Goal: Find specific page/section: Find specific page/section

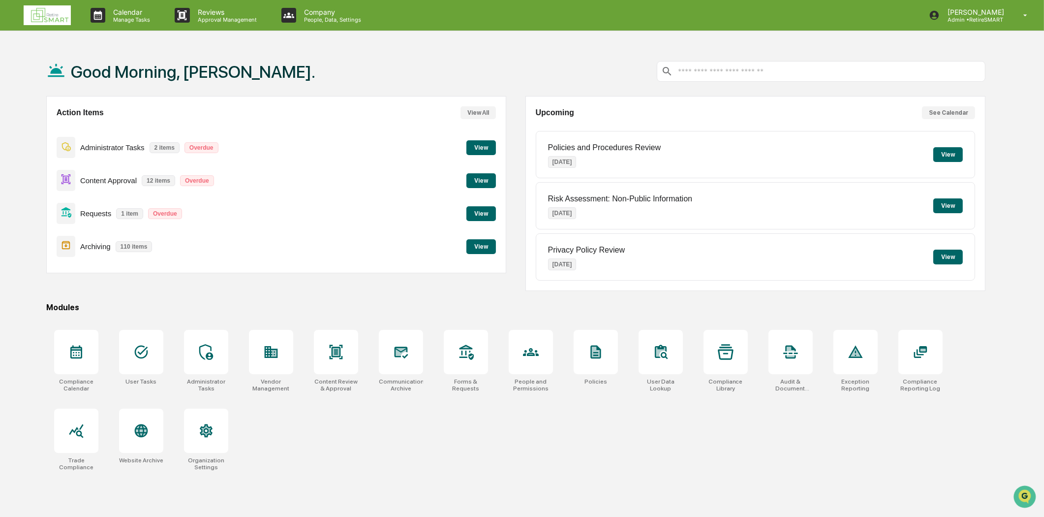
click at [490, 246] on button "View" at bounding box center [481, 246] width 30 height 15
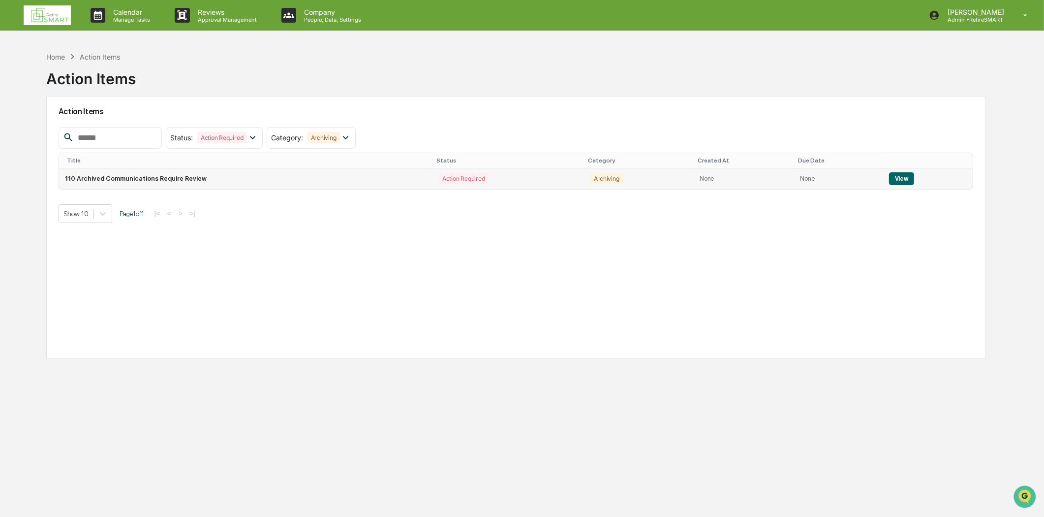
click at [897, 178] on button "View" at bounding box center [901, 178] width 25 height 13
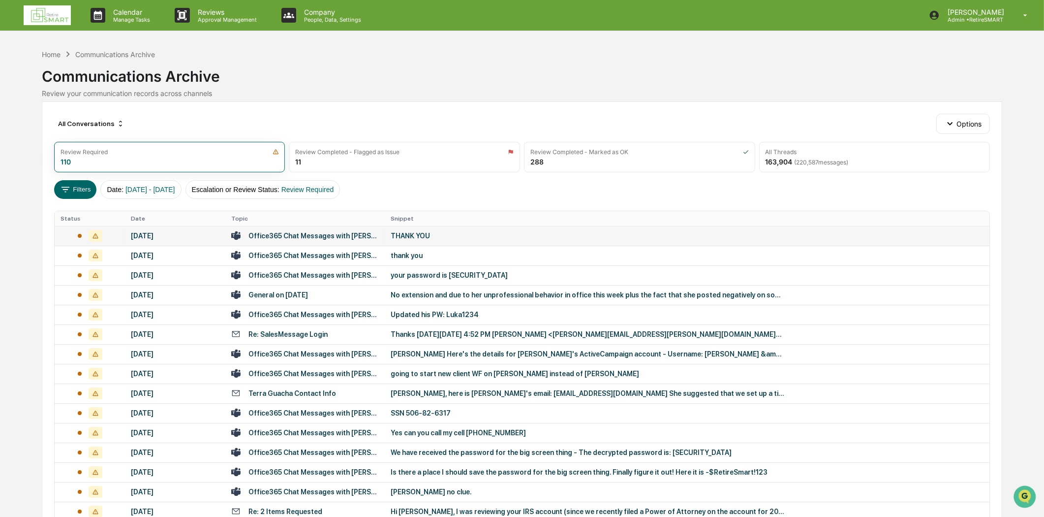
click at [344, 229] on td "Office365 Chat Messages with [PERSON_NAME], [GEOGRAPHIC_DATA][PERSON_NAME] on […" at bounding box center [304, 236] width 159 height 20
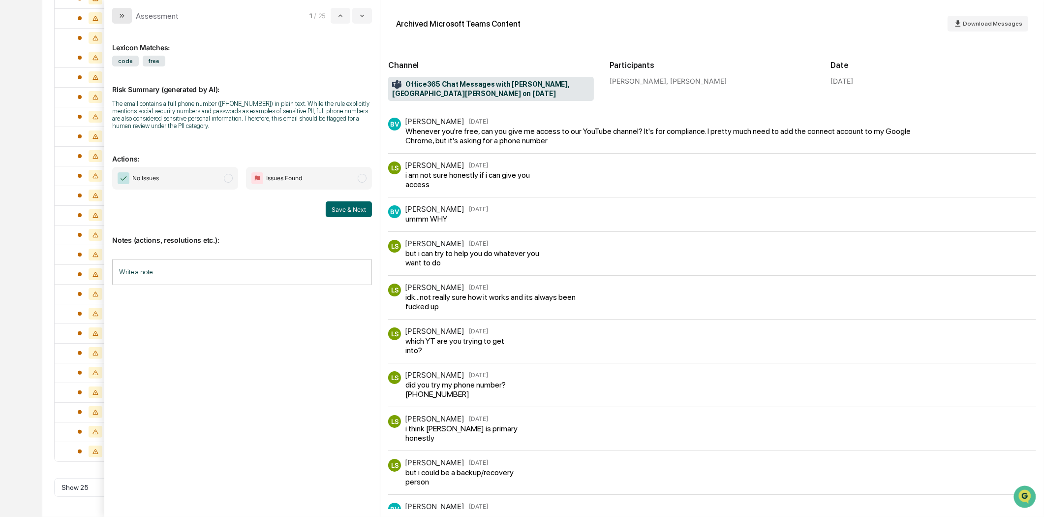
click at [127, 13] on button "modal" at bounding box center [122, 16] width 20 height 16
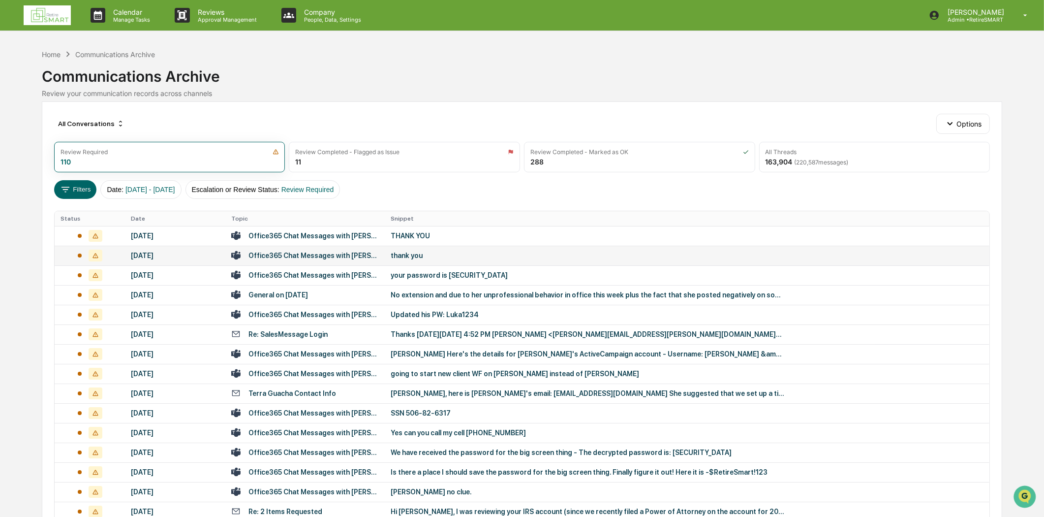
click at [293, 256] on div "Office365 Chat Messages with [PERSON_NAME], [PERSON_NAME] on [DATE]" at bounding box center [313, 255] width 130 height 8
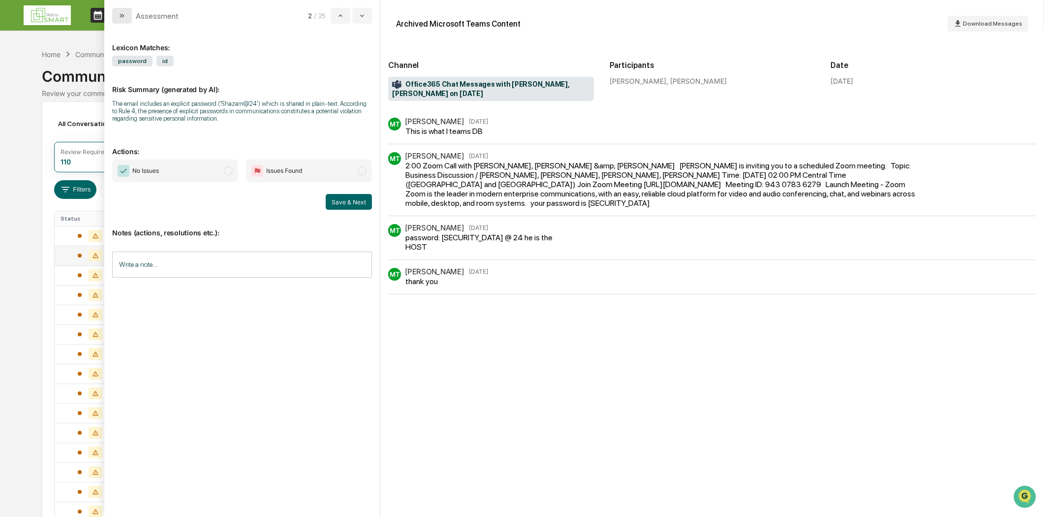
click at [119, 12] on icon "modal" at bounding box center [122, 16] width 8 height 8
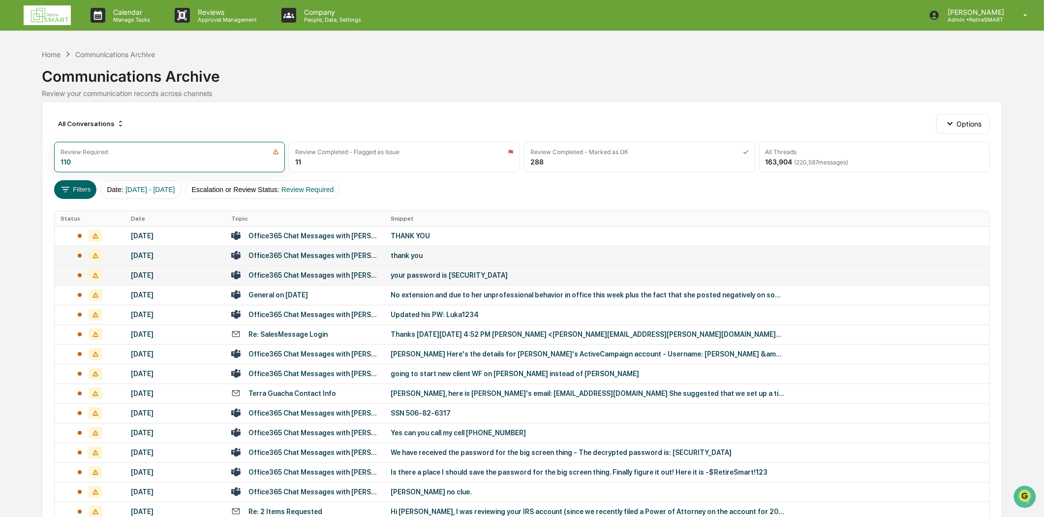
click at [325, 277] on div "Office365 Chat Messages with [PERSON_NAME], [PERSON_NAME] on [DATE]" at bounding box center [313, 275] width 130 height 8
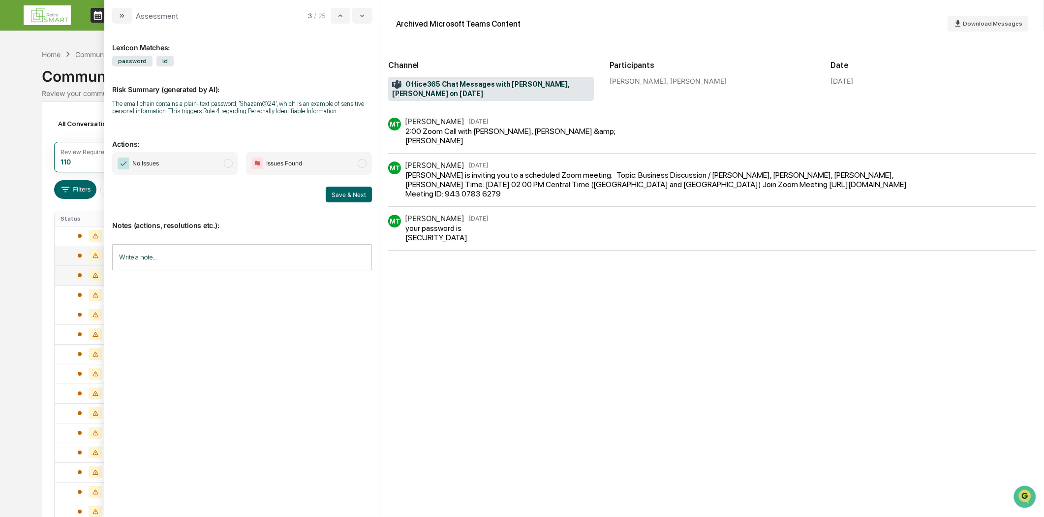
drag, startPoint x: 123, startPoint y: 19, endPoint x: 124, endPoint y: 27, distance: 8.0
click at [123, 20] on button "modal" at bounding box center [122, 16] width 20 height 16
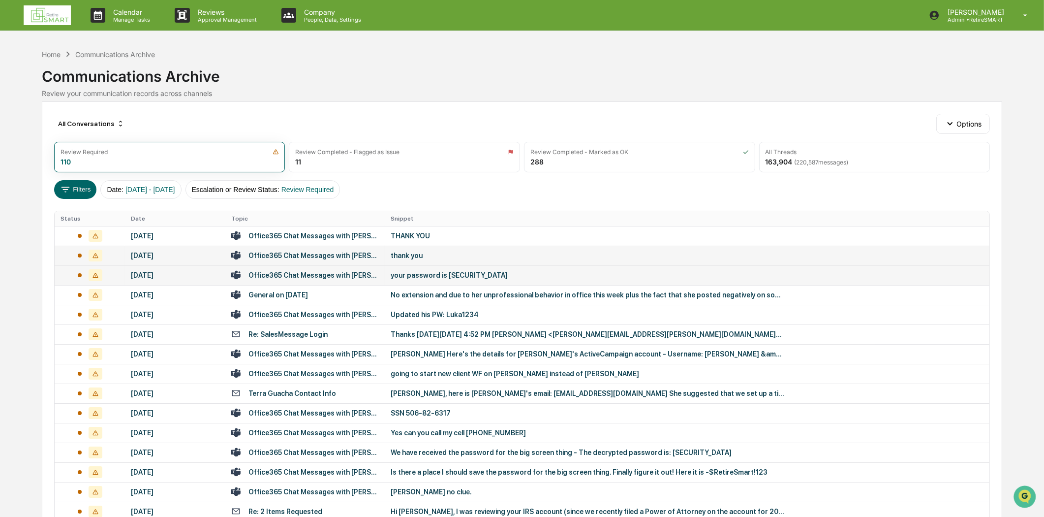
click at [317, 248] on td "Office365 Chat Messages with [PERSON_NAME], [PERSON_NAME] on [DATE]" at bounding box center [304, 255] width 159 height 20
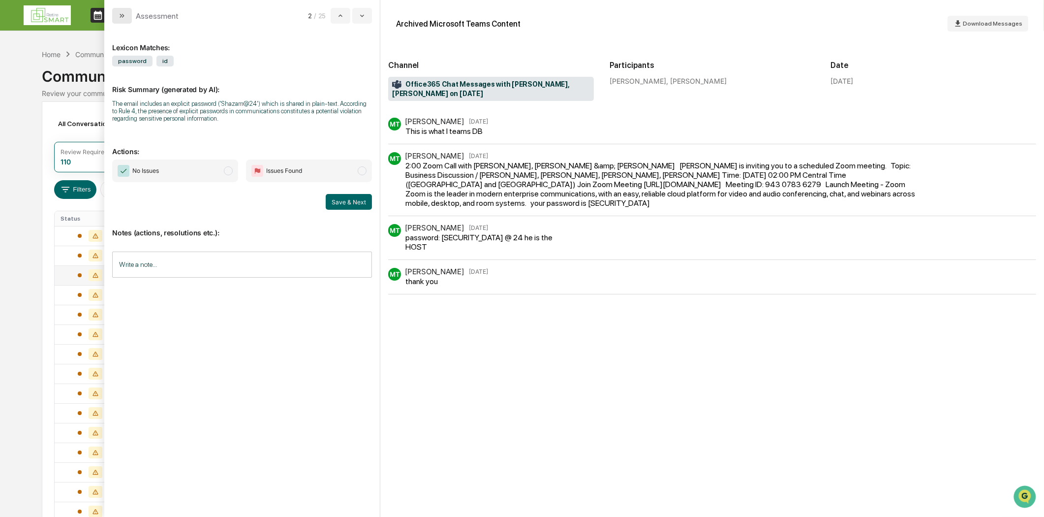
click at [123, 13] on icon "modal" at bounding box center [122, 16] width 8 height 8
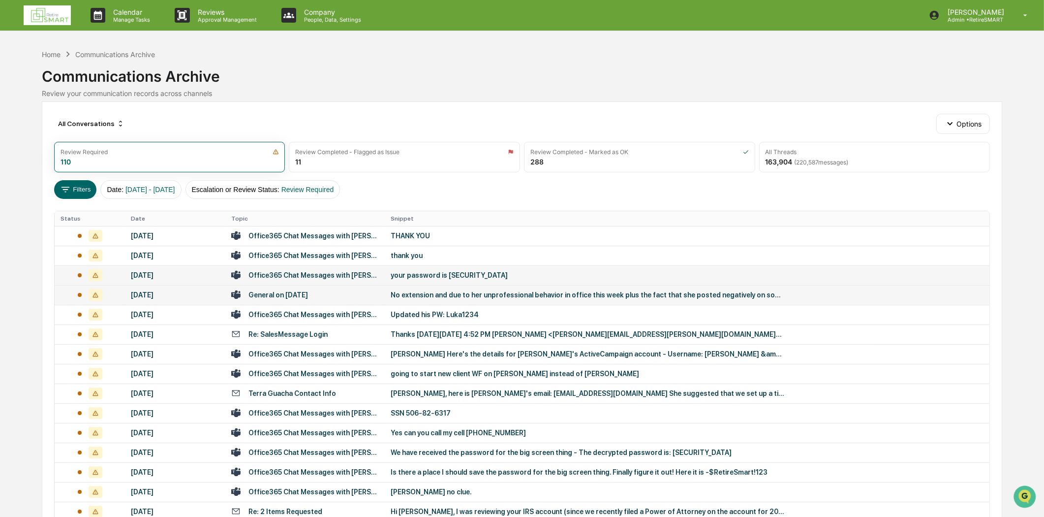
click at [308, 298] on div "General on [DATE]" at bounding box center [278, 295] width 60 height 8
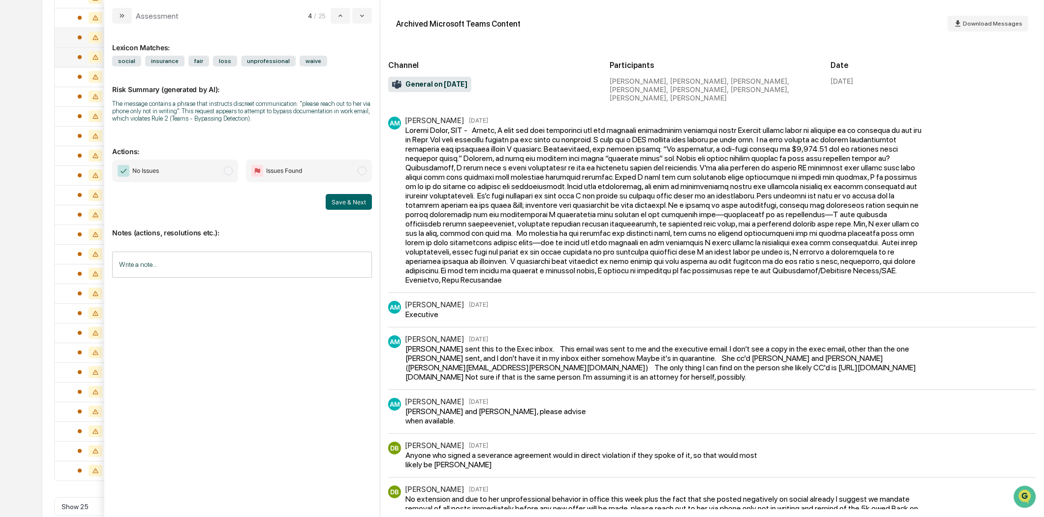
scroll to position [257, 0]
drag, startPoint x: 125, startPoint y: 17, endPoint x: 186, endPoint y: 12, distance: 61.2
click at [125, 17] on icon "modal" at bounding box center [122, 16] width 8 height 8
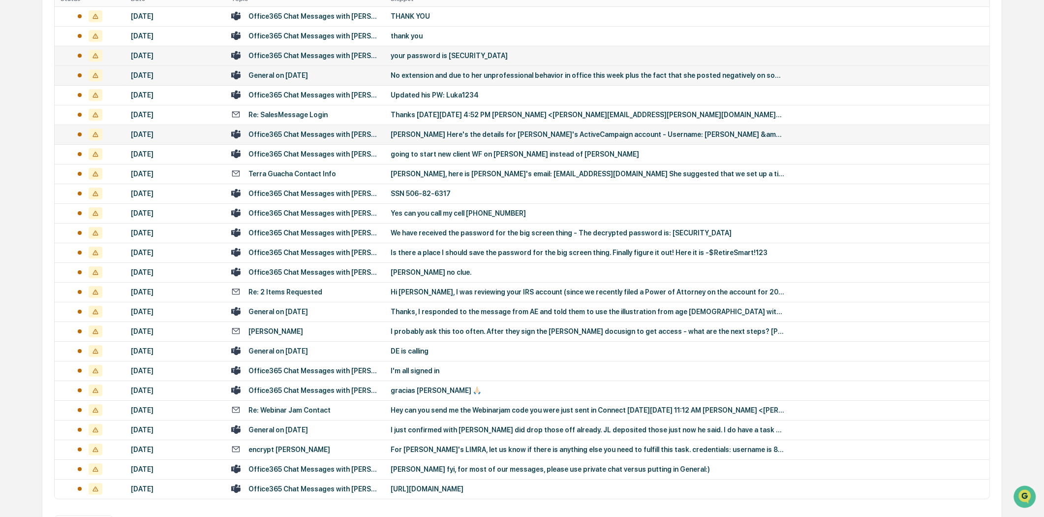
scroll to position [202, 0]
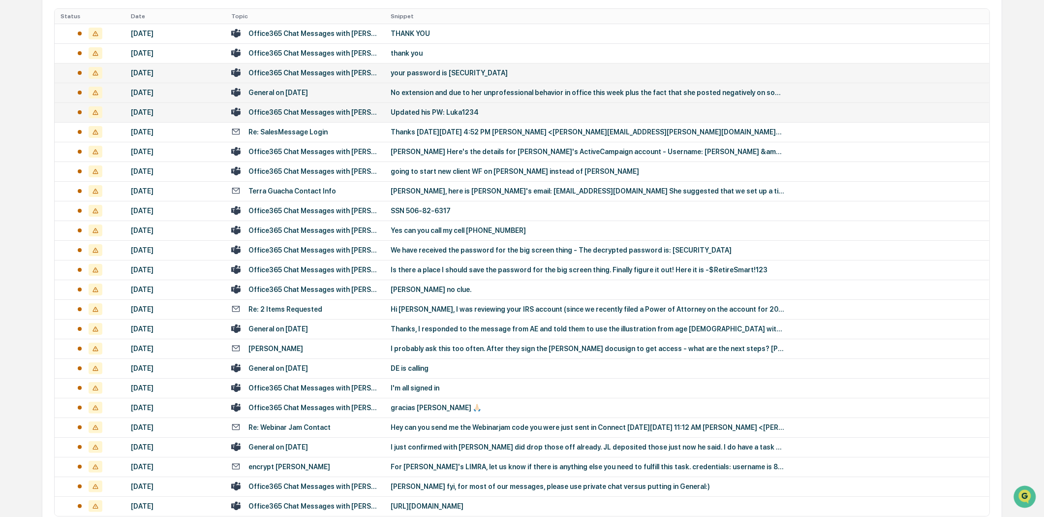
click at [331, 114] on div "Office365 Chat Messages with [PERSON_NAME], [PERSON_NAME] on [DATE]" at bounding box center [313, 112] width 130 height 8
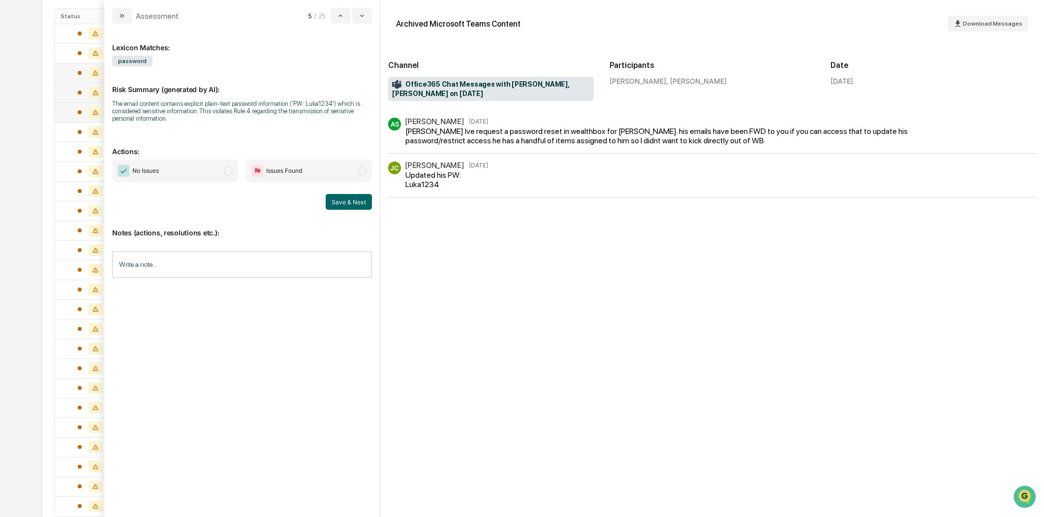
drag, startPoint x: 119, startPoint y: 13, endPoint x: 117, endPoint y: 18, distance: 5.5
click at [119, 13] on icon "modal" at bounding box center [122, 16] width 8 height 8
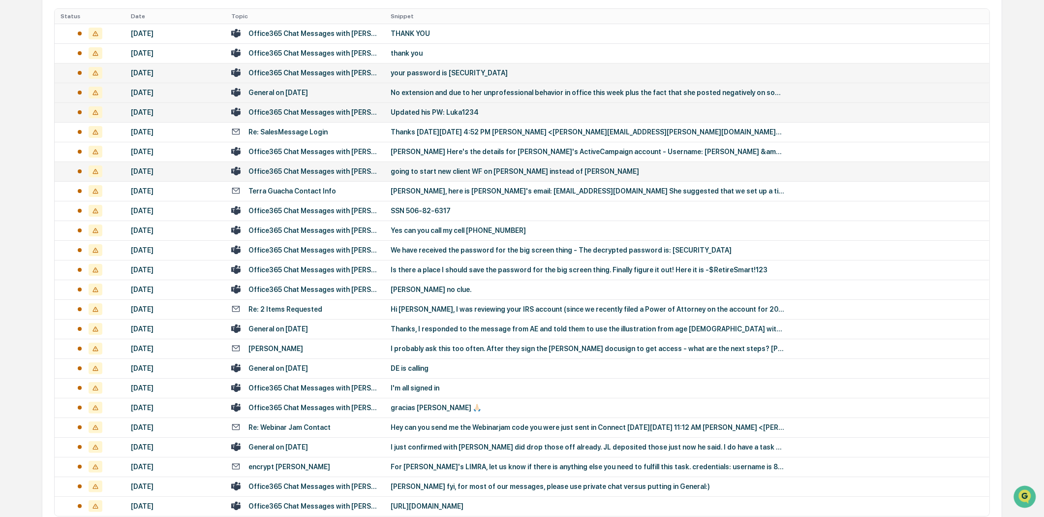
click at [346, 174] on div "Office365 Chat Messages with [PERSON_NAME], [PERSON_NAME] on [DATE]" at bounding box center [313, 171] width 130 height 8
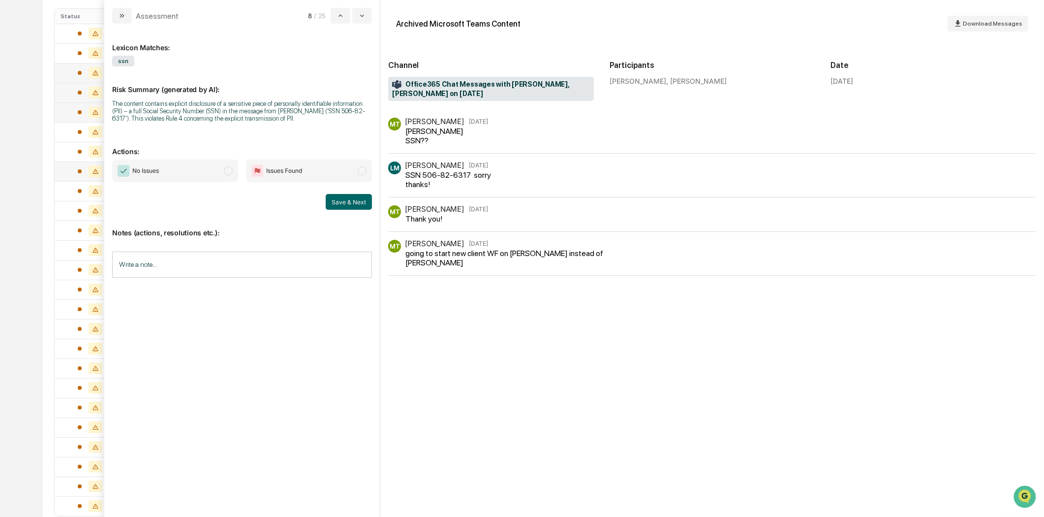
drag, startPoint x: 125, startPoint y: 13, endPoint x: 129, endPoint y: 32, distance: 19.6
click at [125, 15] on icon "modal" at bounding box center [122, 16] width 8 height 8
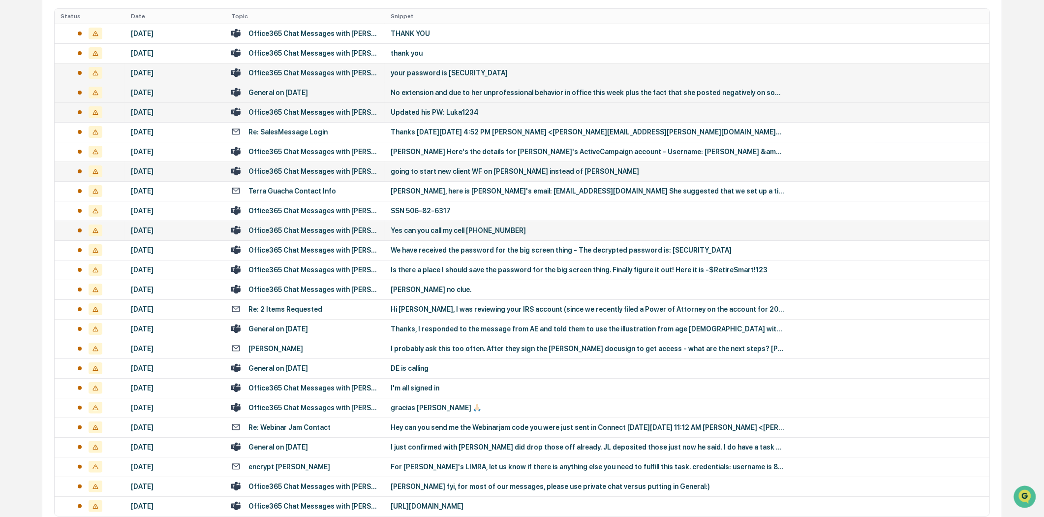
click at [406, 232] on div "Yes can you call my cell [PHONE_NUMBER]" at bounding box center [588, 230] width 394 height 8
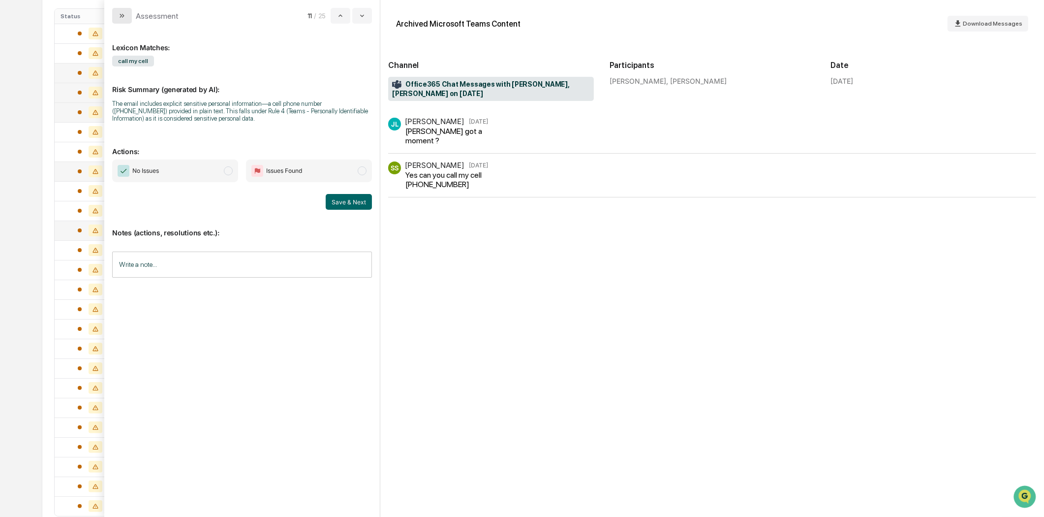
click at [116, 17] on button "modal" at bounding box center [122, 16] width 20 height 16
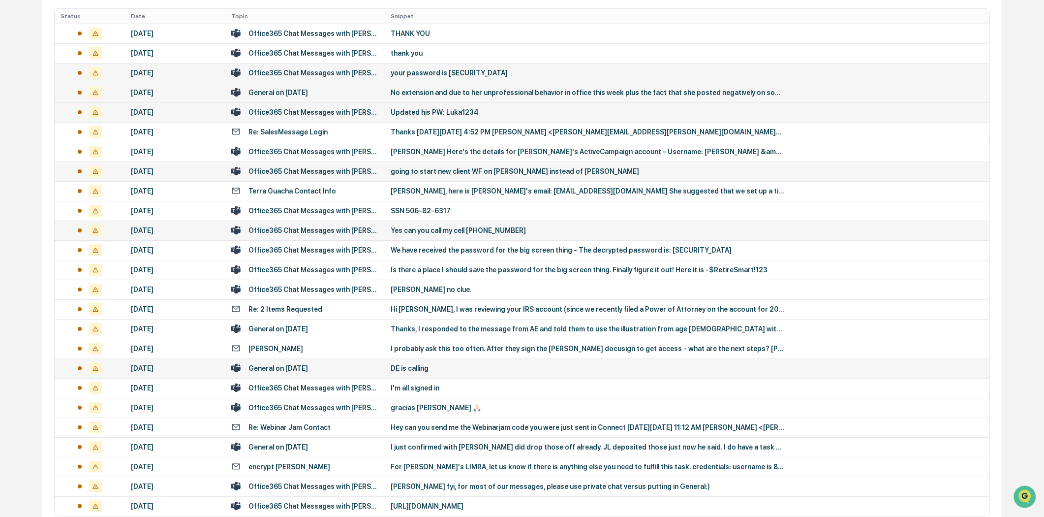
click at [302, 365] on div "General on [DATE]" at bounding box center [278, 368] width 60 height 8
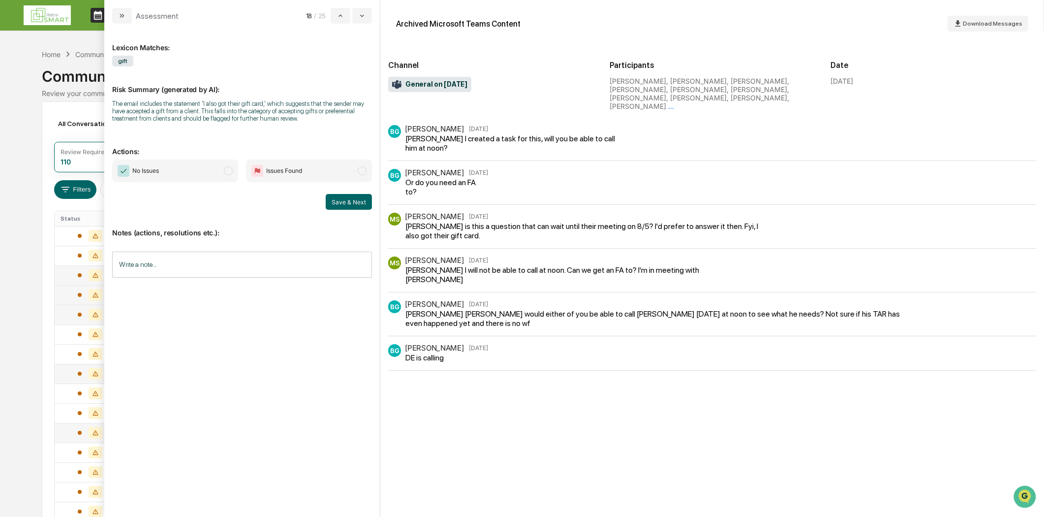
drag, startPoint x: 126, startPoint y: 13, endPoint x: 147, endPoint y: 20, distance: 21.8
click at [126, 13] on button "modal" at bounding box center [122, 16] width 20 height 16
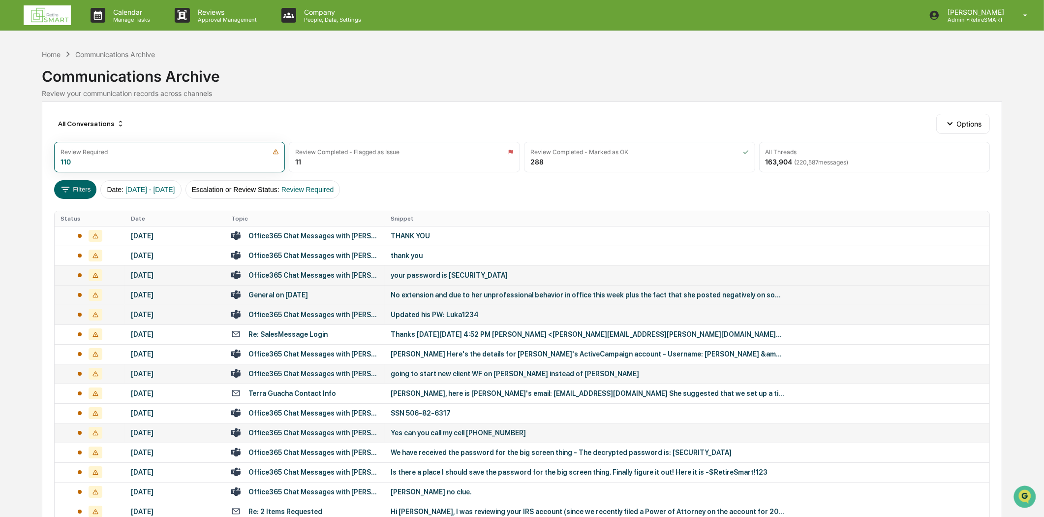
click at [67, 15] on img at bounding box center [47, 15] width 47 height 20
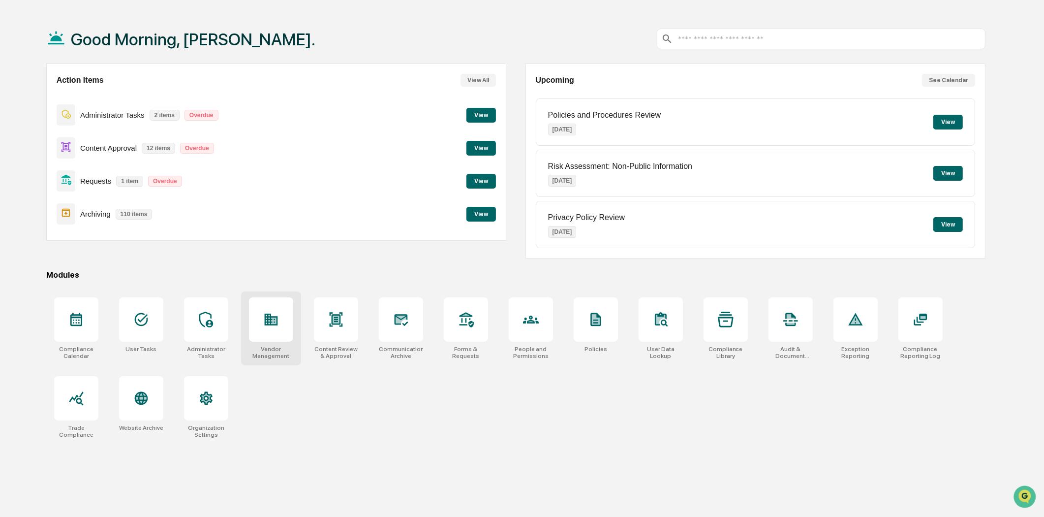
scroll to position [47, 0]
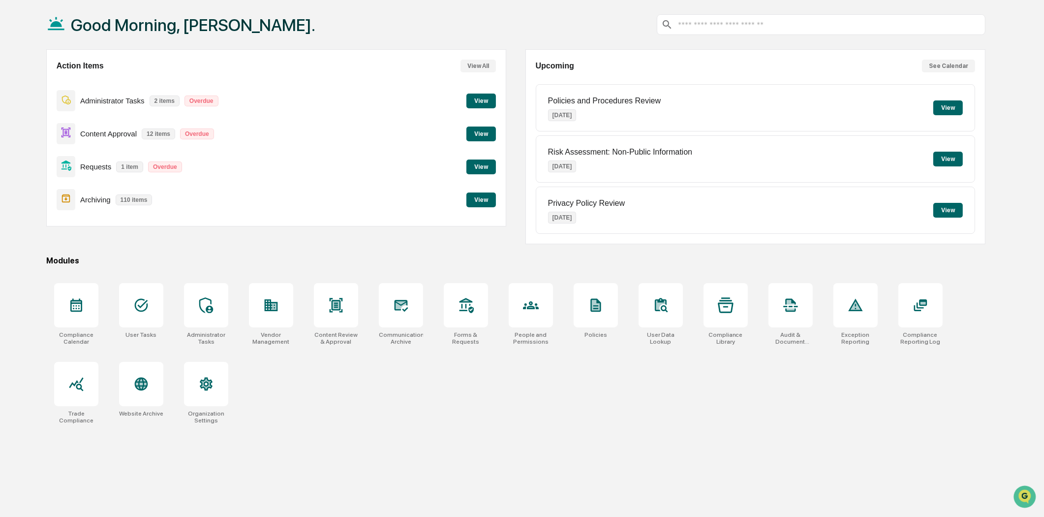
click at [489, 202] on button "View" at bounding box center [481, 199] width 30 height 15
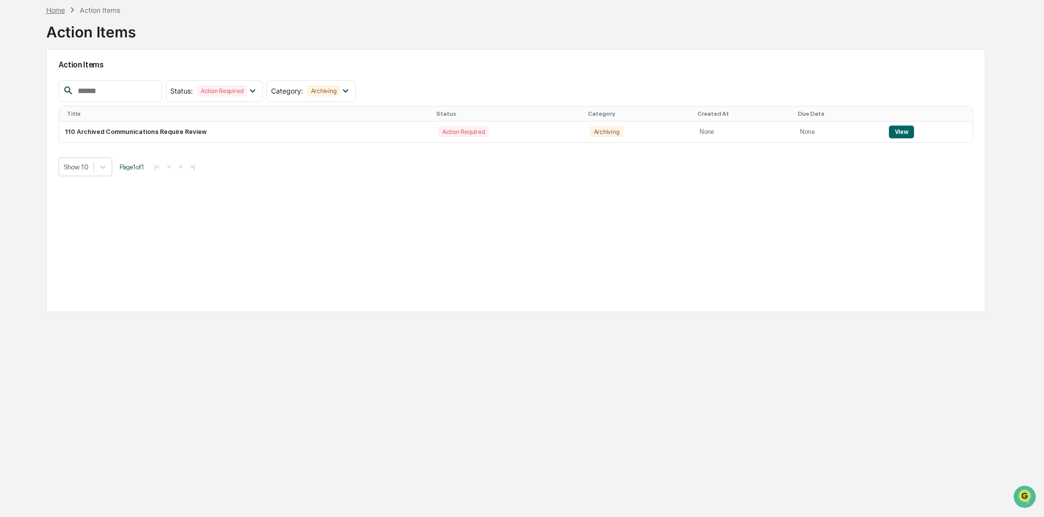
click at [55, 8] on div "Home" at bounding box center [55, 10] width 19 height 8
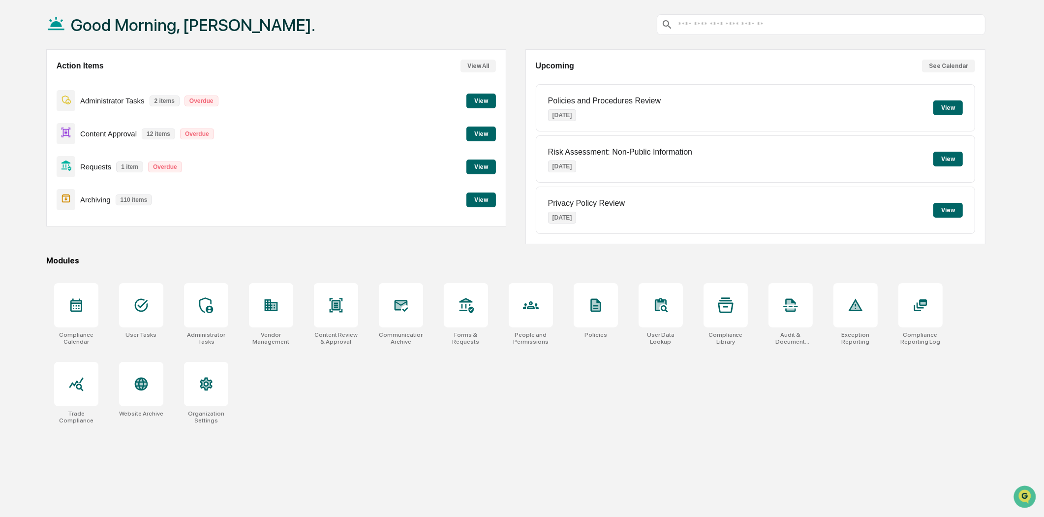
click at [463, 199] on div "Archiving 110 items View" at bounding box center [277, 199] width 440 height 33
click at [488, 204] on button "View" at bounding box center [481, 199] width 30 height 15
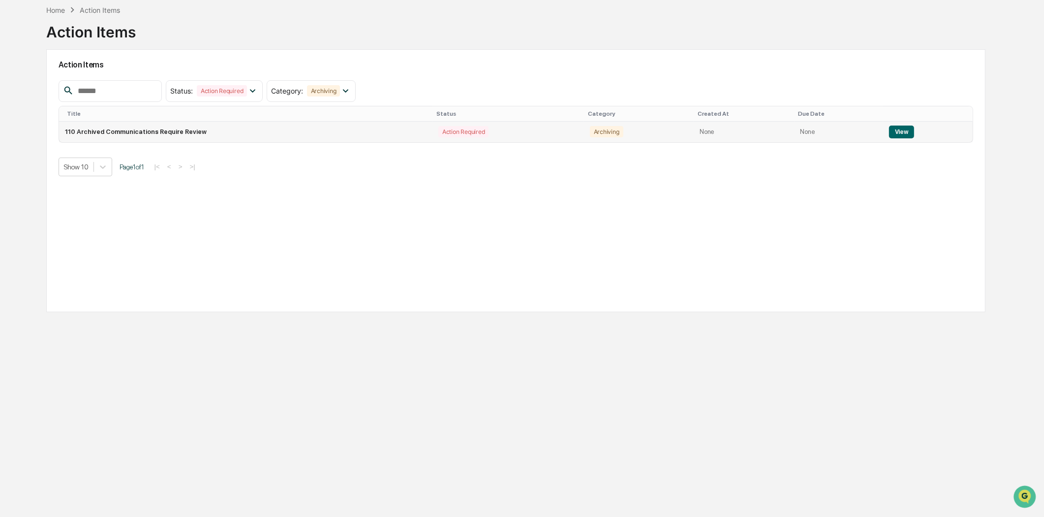
click at [892, 124] on td "View" at bounding box center [928, 132] width 90 height 21
click at [900, 132] on button "View" at bounding box center [901, 131] width 25 height 13
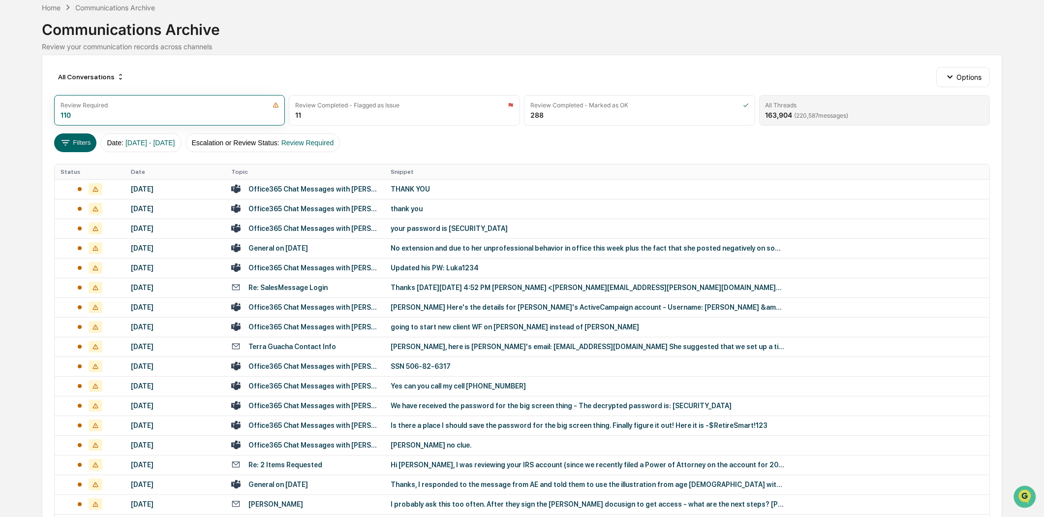
click at [819, 105] on div "All Threads" at bounding box center [874, 104] width 218 height 7
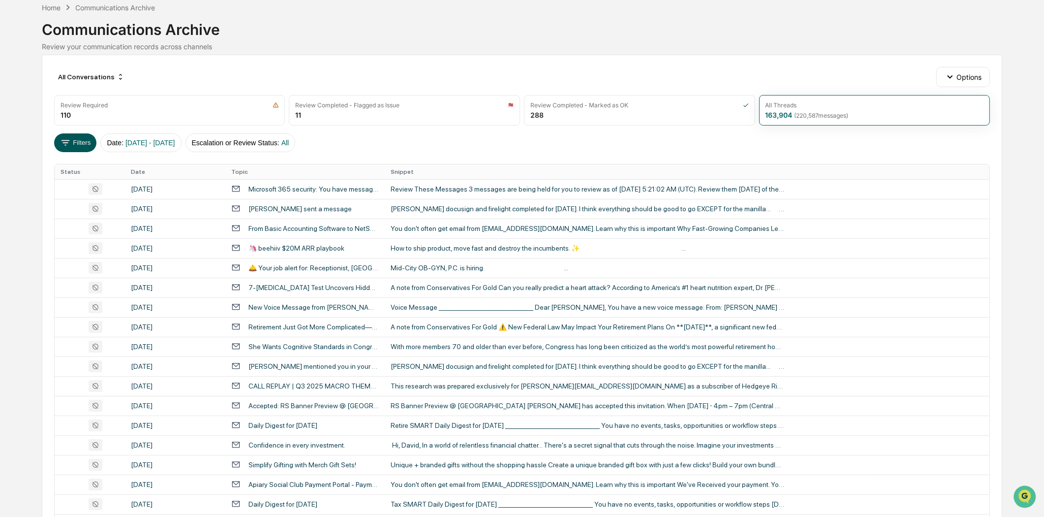
click at [83, 137] on button "Filters" at bounding box center [75, 142] width 43 height 19
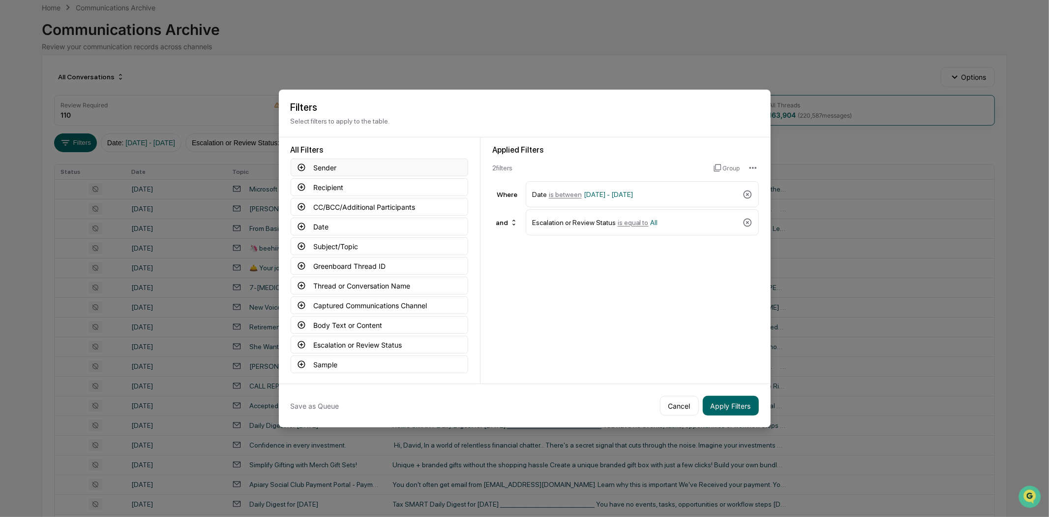
click at [367, 162] on button "Sender" at bounding box center [380, 167] width 178 height 18
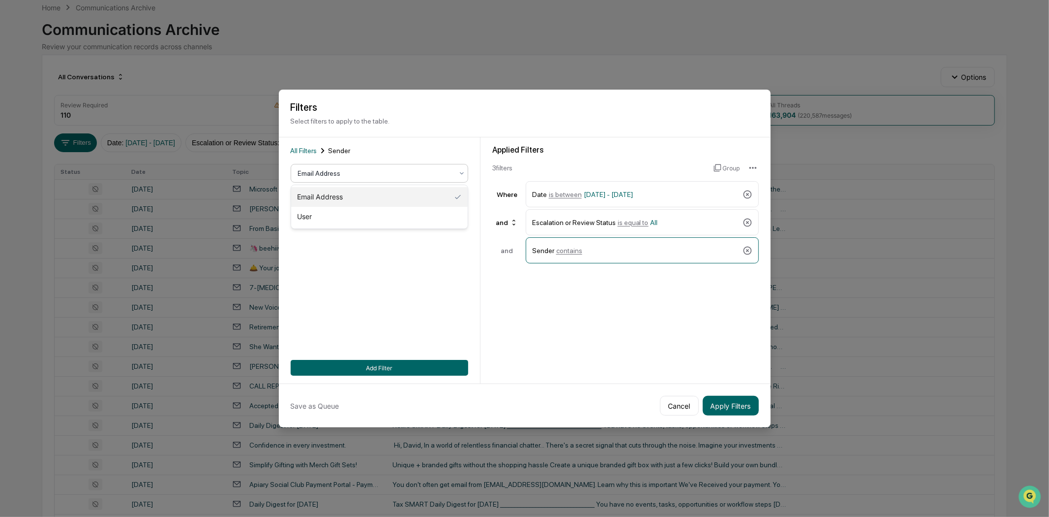
click at [371, 178] on div at bounding box center [375, 173] width 155 height 10
click at [353, 203] on div "Email Address" at bounding box center [379, 197] width 177 height 20
click at [327, 218] on input at bounding box center [380, 218] width 178 height 18
paste input "**********"
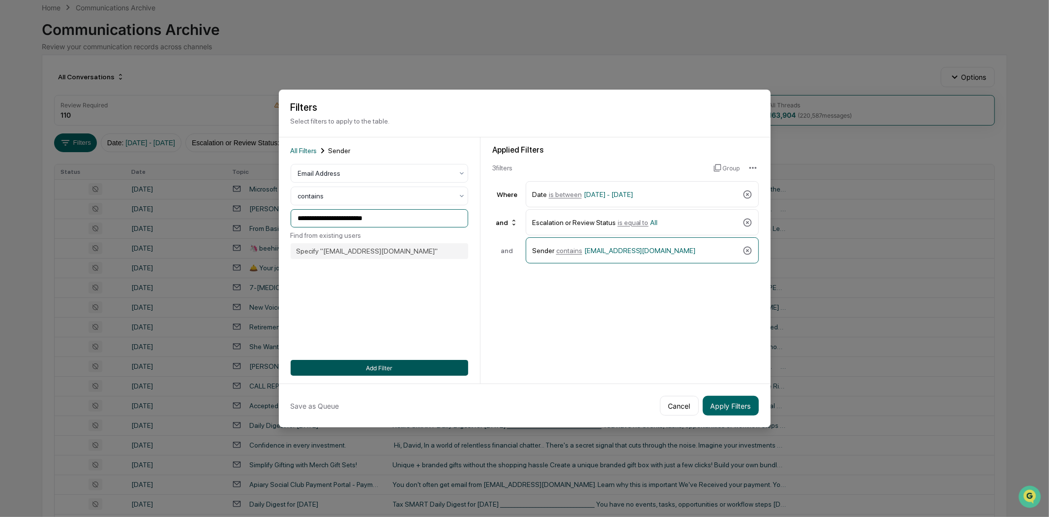
type input "**********"
click at [336, 365] on button "Add Filter" at bounding box center [380, 368] width 178 height 16
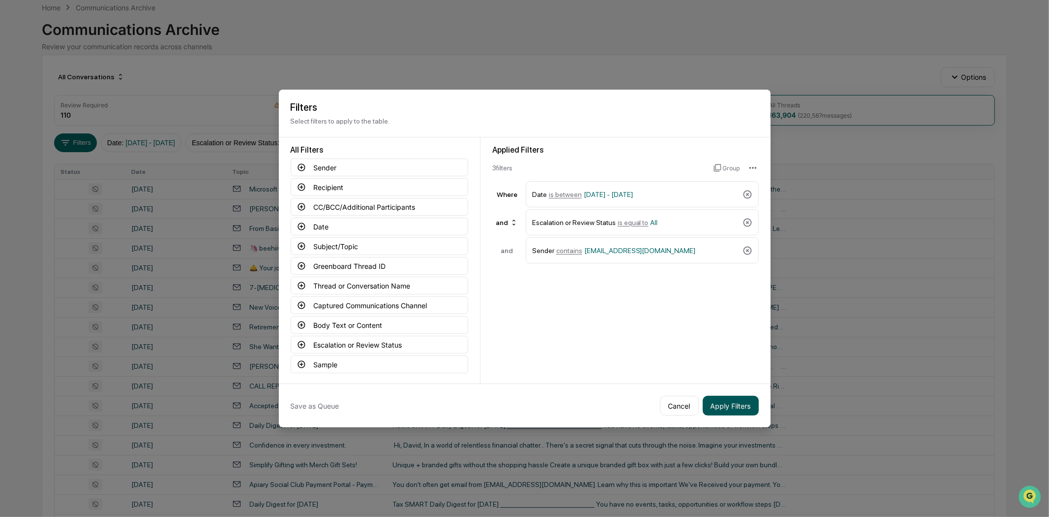
click at [716, 404] on button "Apply Filters" at bounding box center [731, 406] width 56 height 20
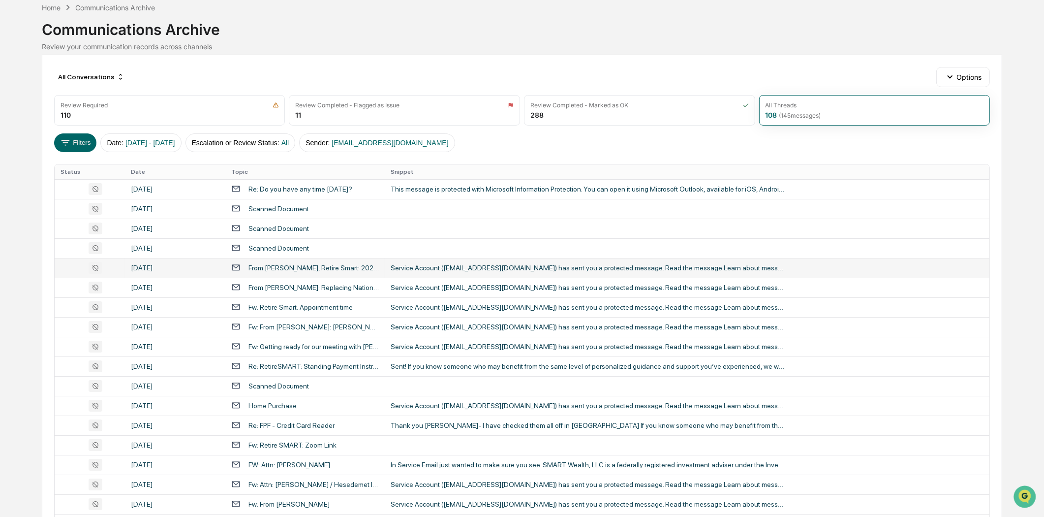
click at [305, 266] on div "From [PERSON_NAME], Retire Smart: 2025 Tax Reports with and without Tax Strateg…" at bounding box center [313, 268] width 130 height 8
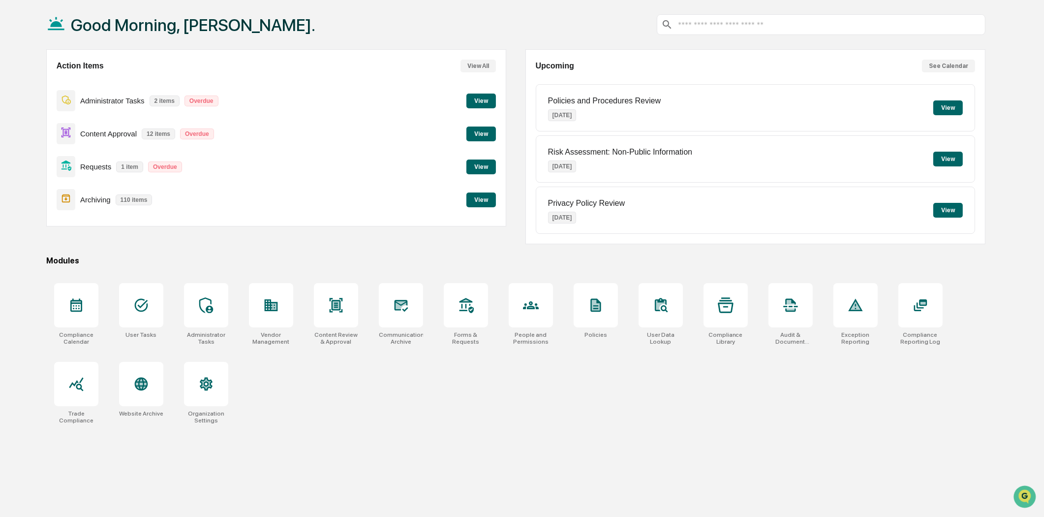
click at [474, 198] on button "View" at bounding box center [481, 199] width 30 height 15
